Goal: Task Accomplishment & Management: Manage account settings

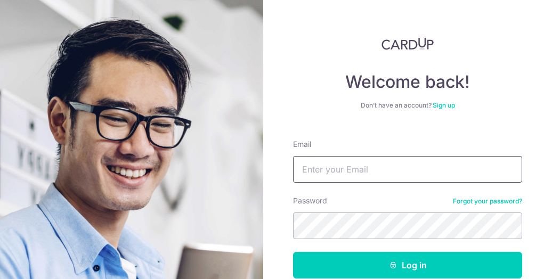
click at [333, 166] on input "Email" at bounding box center [407, 169] width 229 height 27
type input "[EMAIL_ADDRESS][DOMAIN_NAME]"
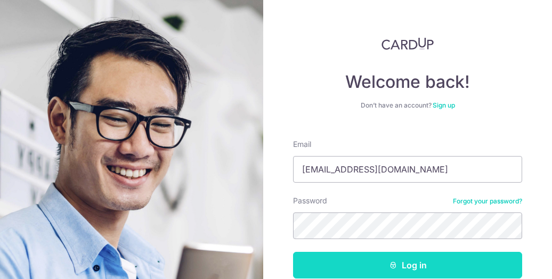
click at [391, 271] on button "Log in" at bounding box center [407, 265] width 229 height 27
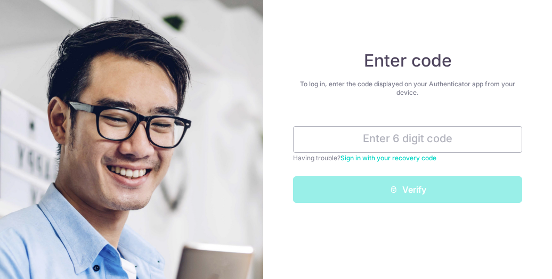
click at [391, 271] on div "Enter code To log in, enter the code displayed on your Authenticator app from y…" at bounding box center [407, 139] width 289 height 279
click at [442, 135] on input "text" at bounding box center [407, 139] width 229 height 27
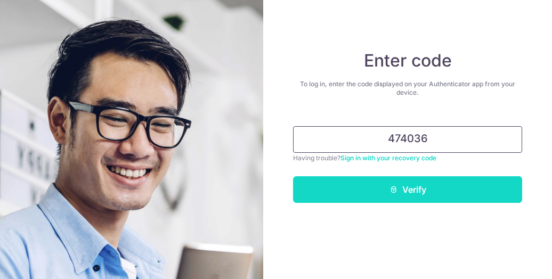
type input "474036"
click at [418, 186] on button "Verify" at bounding box center [407, 189] width 229 height 27
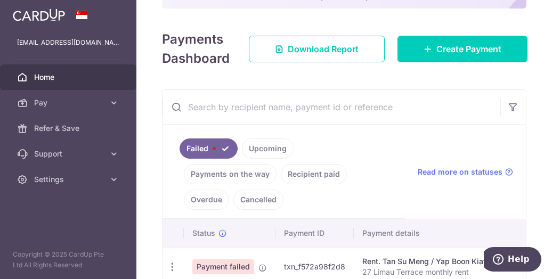
scroll to position [202, 0]
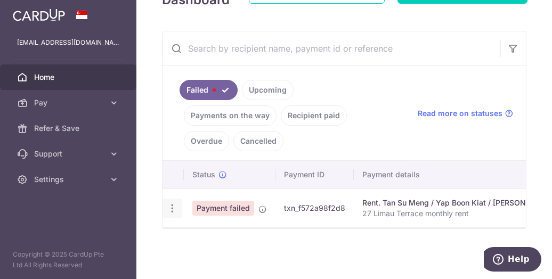
click at [167, 203] on icon "button" at bounding box center [172, 208] width 11 height 11
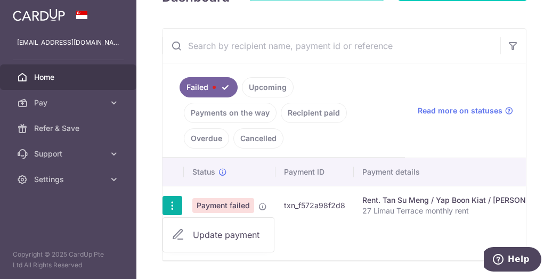
click at [212, 232] on span "Update payment" at bounding box center [229, 235] width 72 height 13
radio input "true"
type input "6,300.00"
type input "27 Limau Terrace monthly rent"
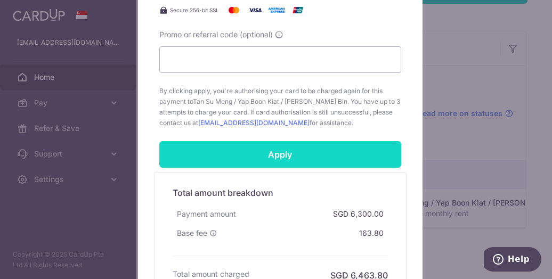
scroll to position [472, 0]
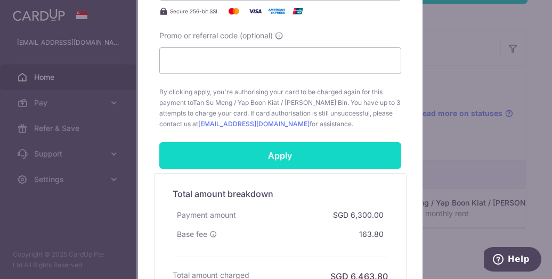
click at [289, 154] on input "Apply" at bounding box center [280, 155] width 242 height 27
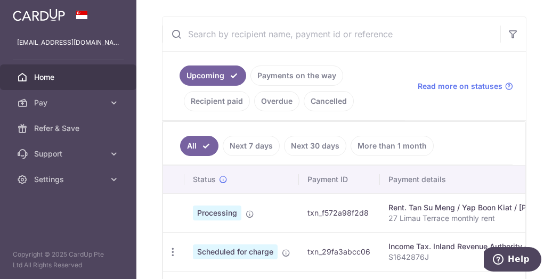
scroll to position [214, 0]
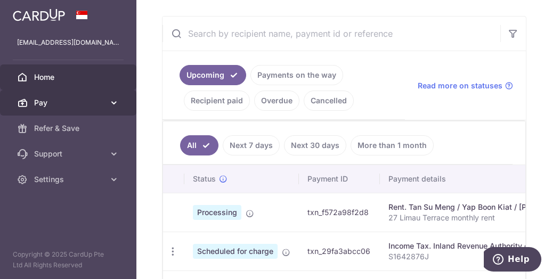
click at [116, 106] on icon at bounding box center [114, 103] width 11 height 11
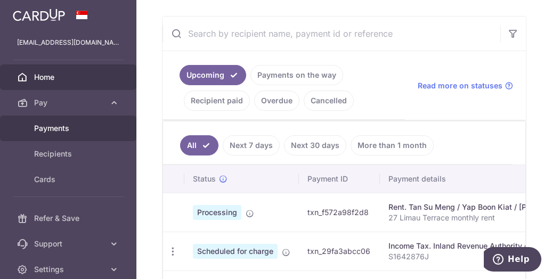
click at [69, 126] on span "Payments" at bounding box center [69, 128] width 70 height 11
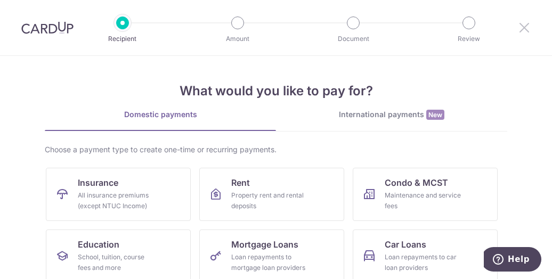
click at [527, 31] on icon at bounding box center [524, 27] width 13 height 13
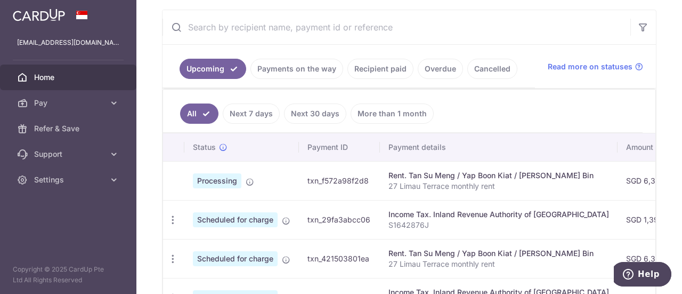
click at [243, 109] on link "Next 7 days" at bounding box center [251, 113] width 57 height 20
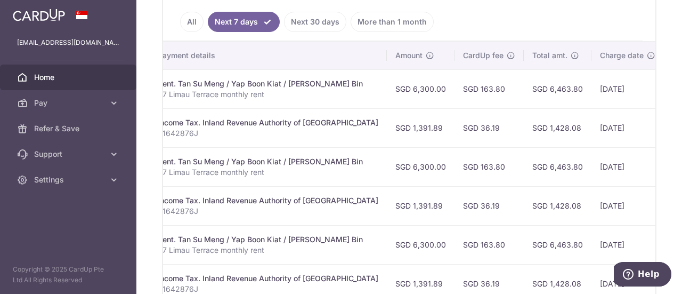
scroll to position [0, 231]
click at [316, 23] on link "Next 30 days" at bounding box center [315, 22] width 62 height 20
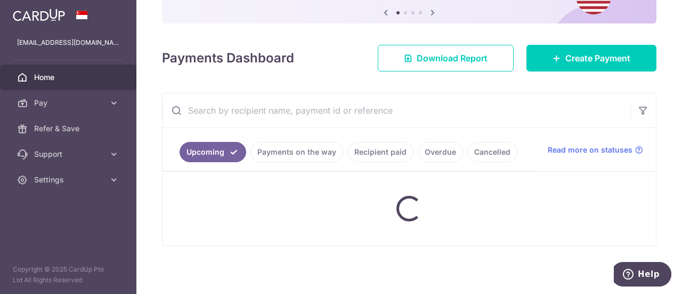
scroll to position [156, 0]
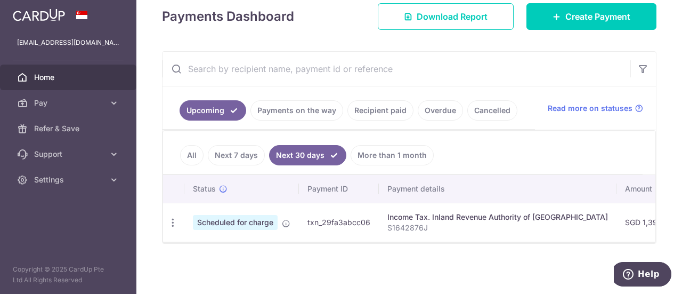
click at [236, 155] on link "Next 7 days" at bounding box center [236, 155] width 57 height 20
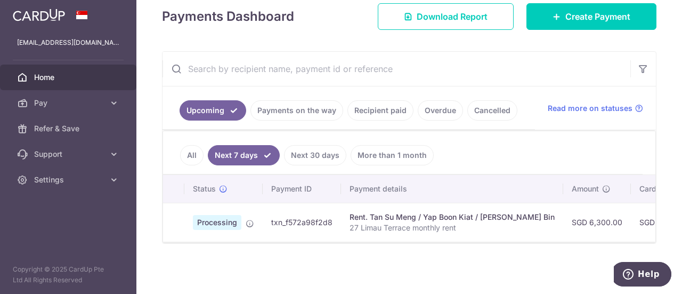
click at [307, 147] on link "Next 30 days" at bounding box center [315, 155] width 62 height 20
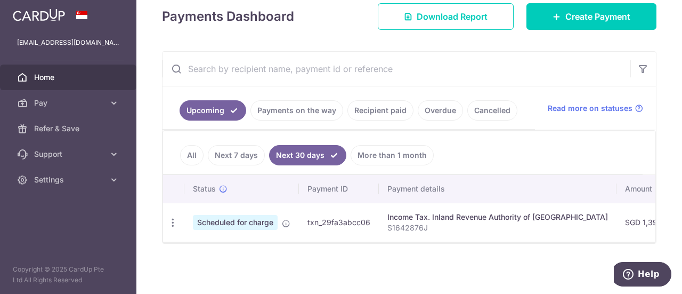
click at [192, 150] on link "All" at bounding box center [191, 155] width 23 height 20
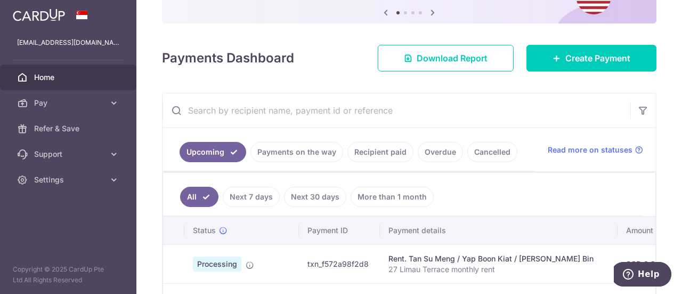
scroll to position [288, 0]
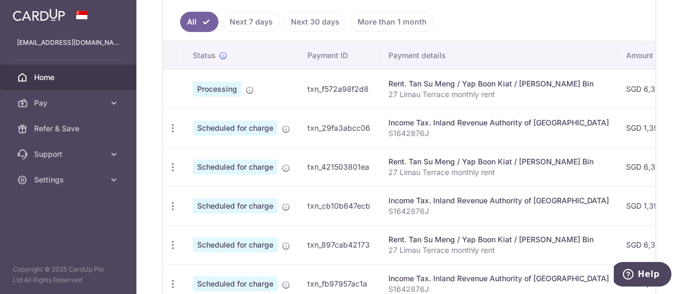
click at [312, 15] on link "Next 30 days" at bounding box center [315, 22] width 62 height 20
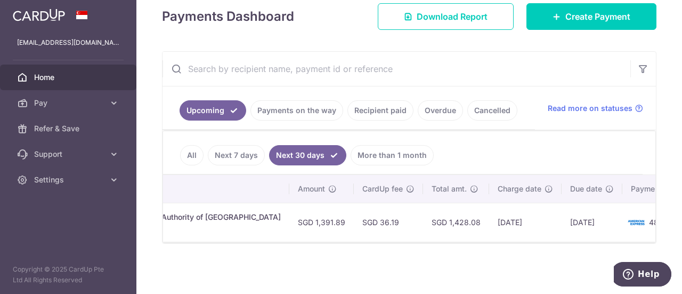
scroll to position [0, 328]
click at [393, 107] on link "Recipient paid" at bounding box center [381, 110] width 66 height 20
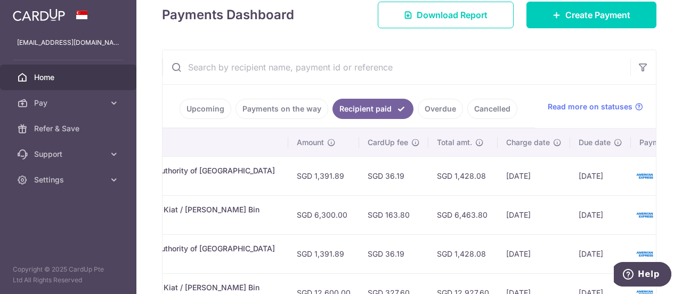
scroll to position [0, 324]
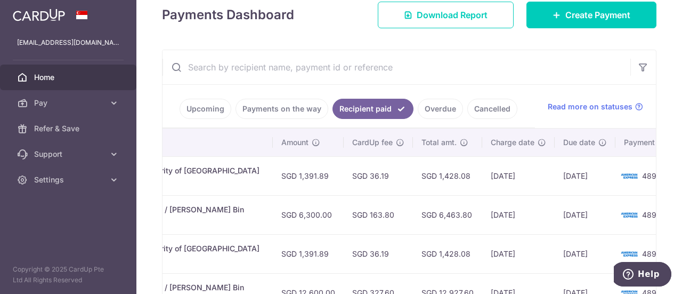
click at [205, 108] on link "Upcoming" at bounding box center [206, 109] width 52 height 20
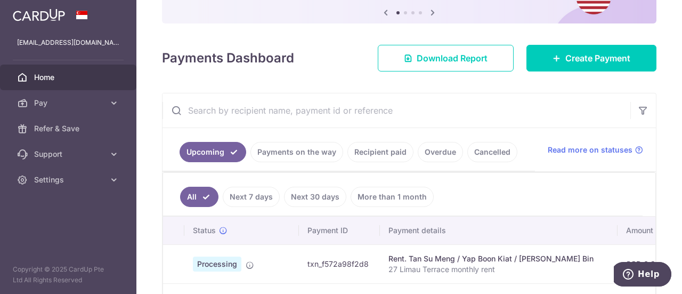
scroll to position [156, 0]
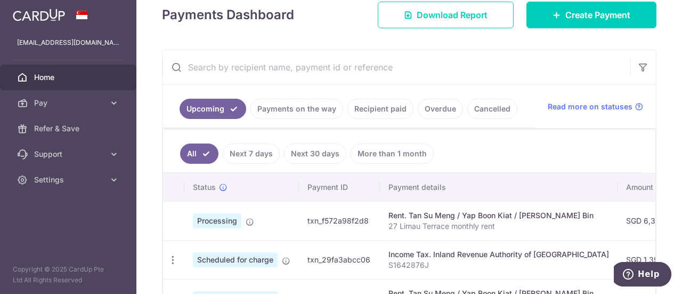
click at [208, 104] on link "Upcoming" at bounding box center [213, 109] width 67 height 20
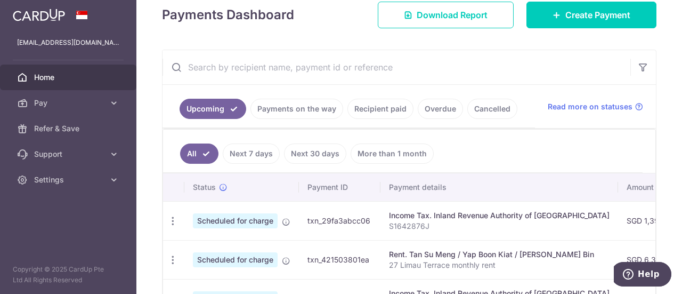
click at [284, 108] on link "Payments on the way" at bounding box center [297, 109] width 93 height 20
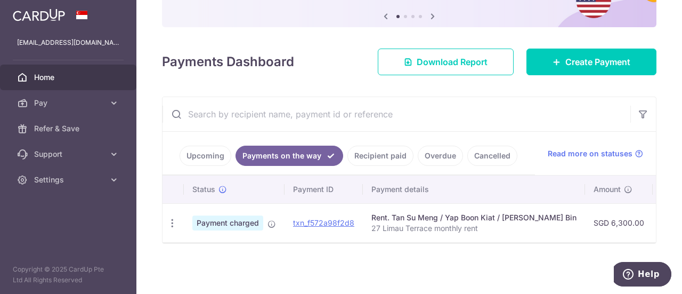
scroll to position [0, 317]
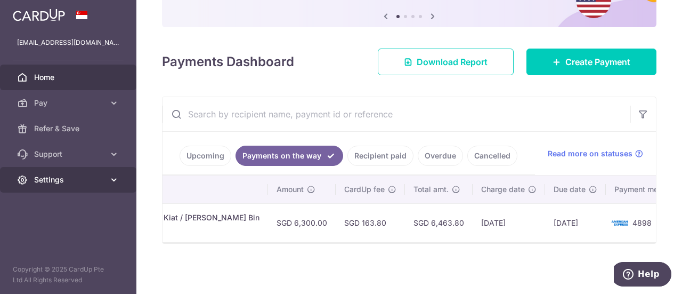
click at [111, 178] on icon at bounding box center [114, 179] width 11 height 11
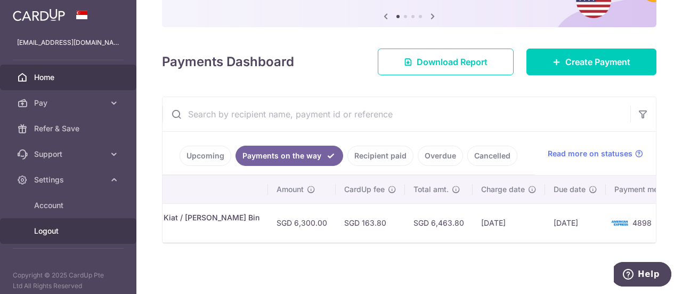
click at [63, 227] on span "Logout" at bounding box center [69, 230] width 70 height 11
